Goal: Book appointment/travel/reservation

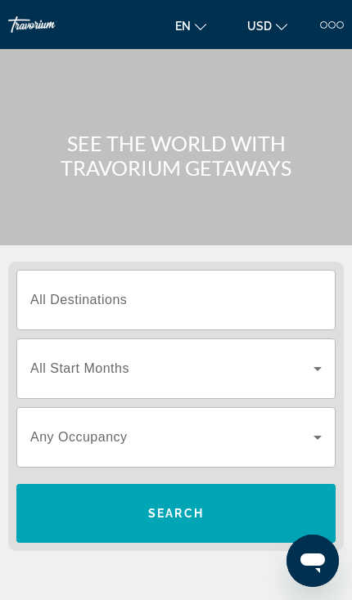
click at [263, 294] on input "Destination All Destinations" at bounding box center [175, 301] width 291 height 20
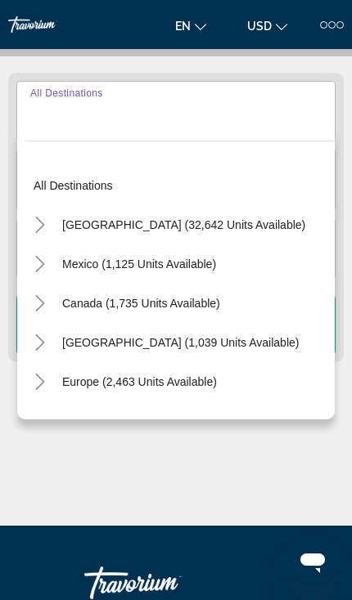
scroll to position [204, 0]
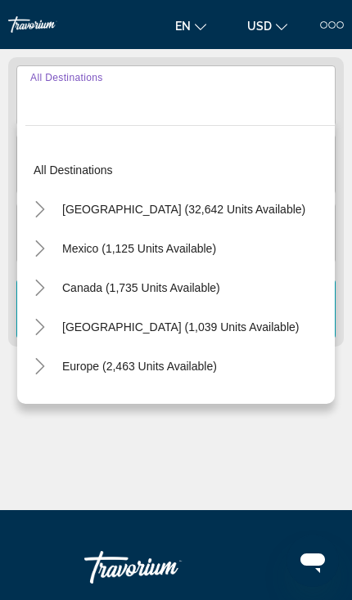
click at [43, 215] on icon "Toggle United States (32,642 units available)" at bounding box center [40, 209] width 16 height 16
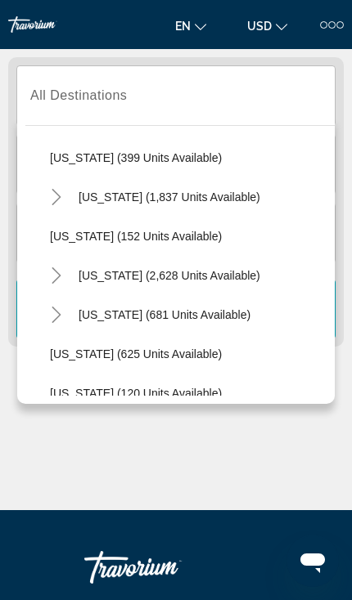
scroll to position [759, 0]
click at [55, 273] on icon "Toggle Nevada (2,628 units available)" at bounding box center [56, 275] width 16 height 16
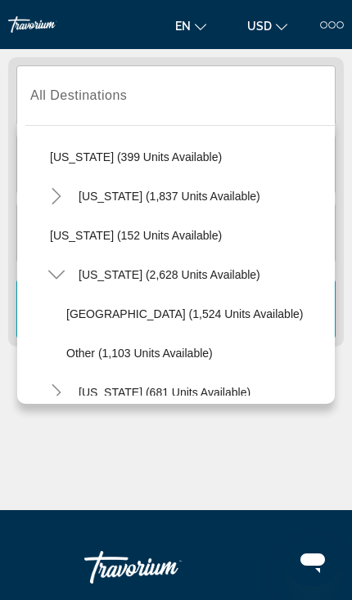
click at [92, 310] on span "Las Vegas (1,524 units available)" at bounding box center [184, 314] width 236 height 13
type input "**********"
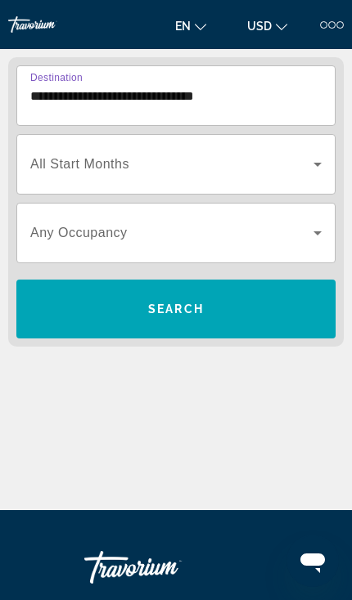
click at [273, 308] on span "Search widget" at bounding box center [175, 309] width 319 height 39
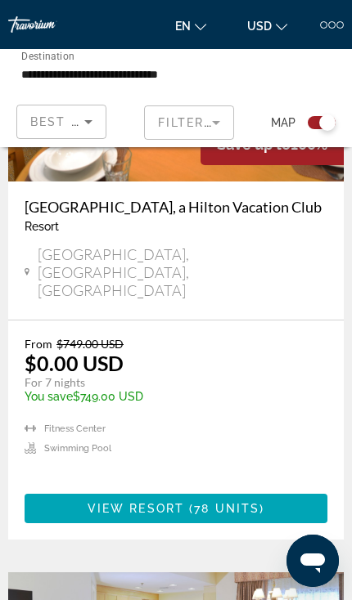
scroll to position [638, 0]
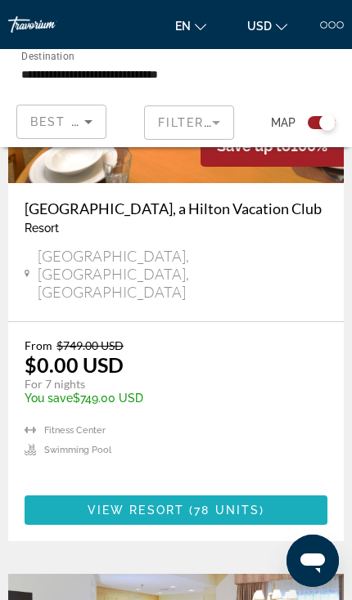
click at [209, 504] on span "78 units" at bounding box center [226, 510] width 65 height 13
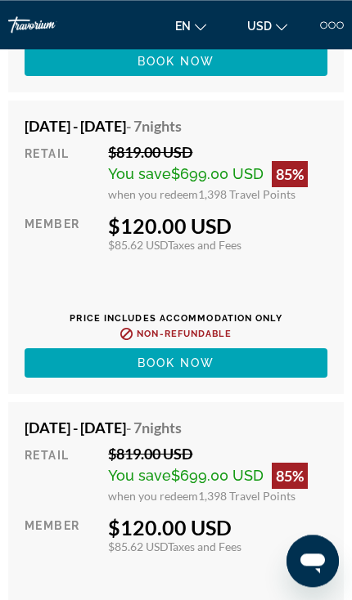
scroll to position [3855, 0]
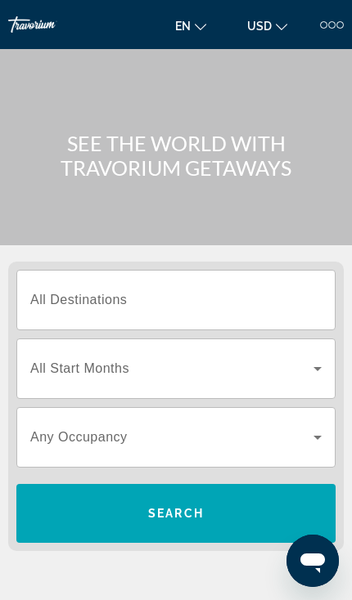
click at [294, 307] on input "Destination All Destinations" at bounding box center [175, 301] width 291 height 20
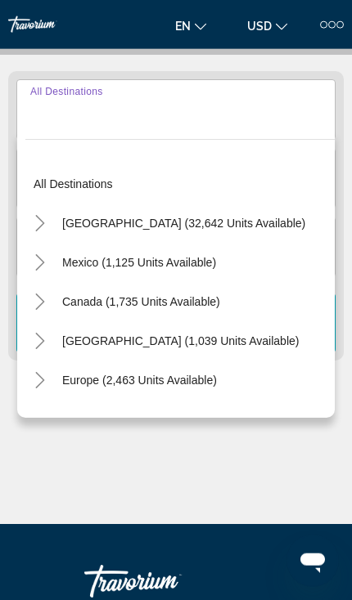
scroll to position [203, 0]
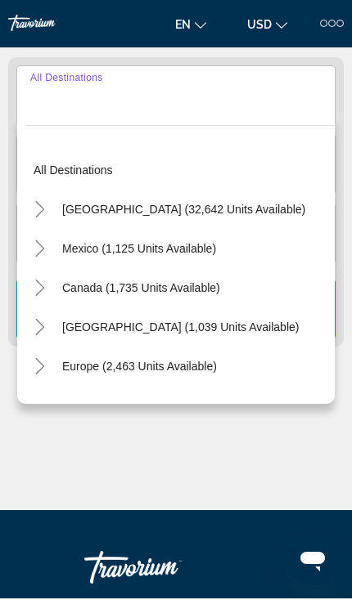
click at [47, 203] on icon "Toggle United States (32,642 units available)" at bounding box center [40, 211] width 16 height 16
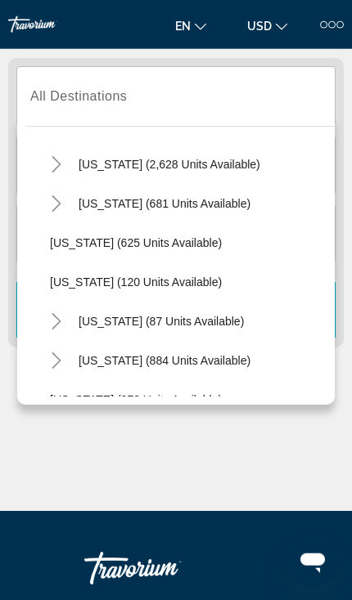
scroll to position [871, 0]
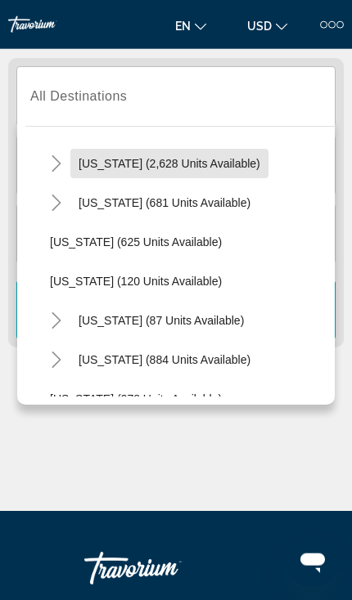
click at [191, 168] on span "[US_STATE] (2,628 units available)" at bounding box center [170, 163] width 182 height 13
type input "**********"
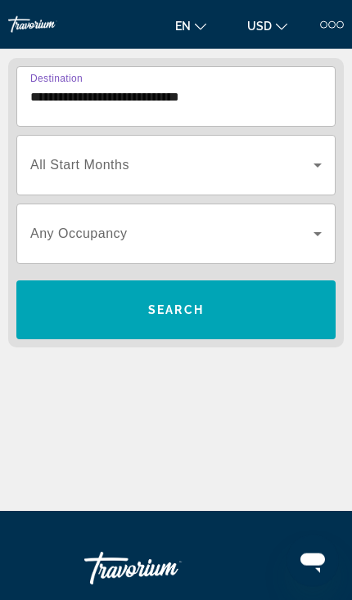
click at [240, 306] on span "Search widget" at bounding box center [175, 309] width 319 height 39
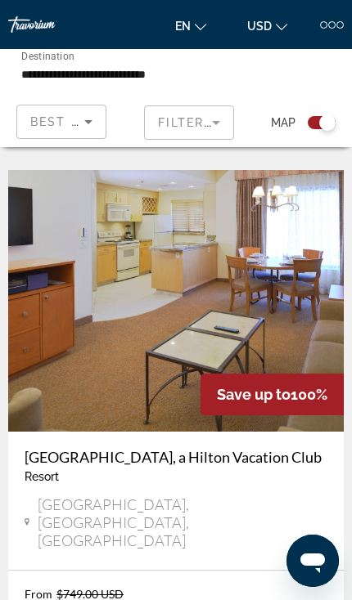
scroll to position [1043, 0]
